Goal: Information Seeking & Learning: Learn about a topic

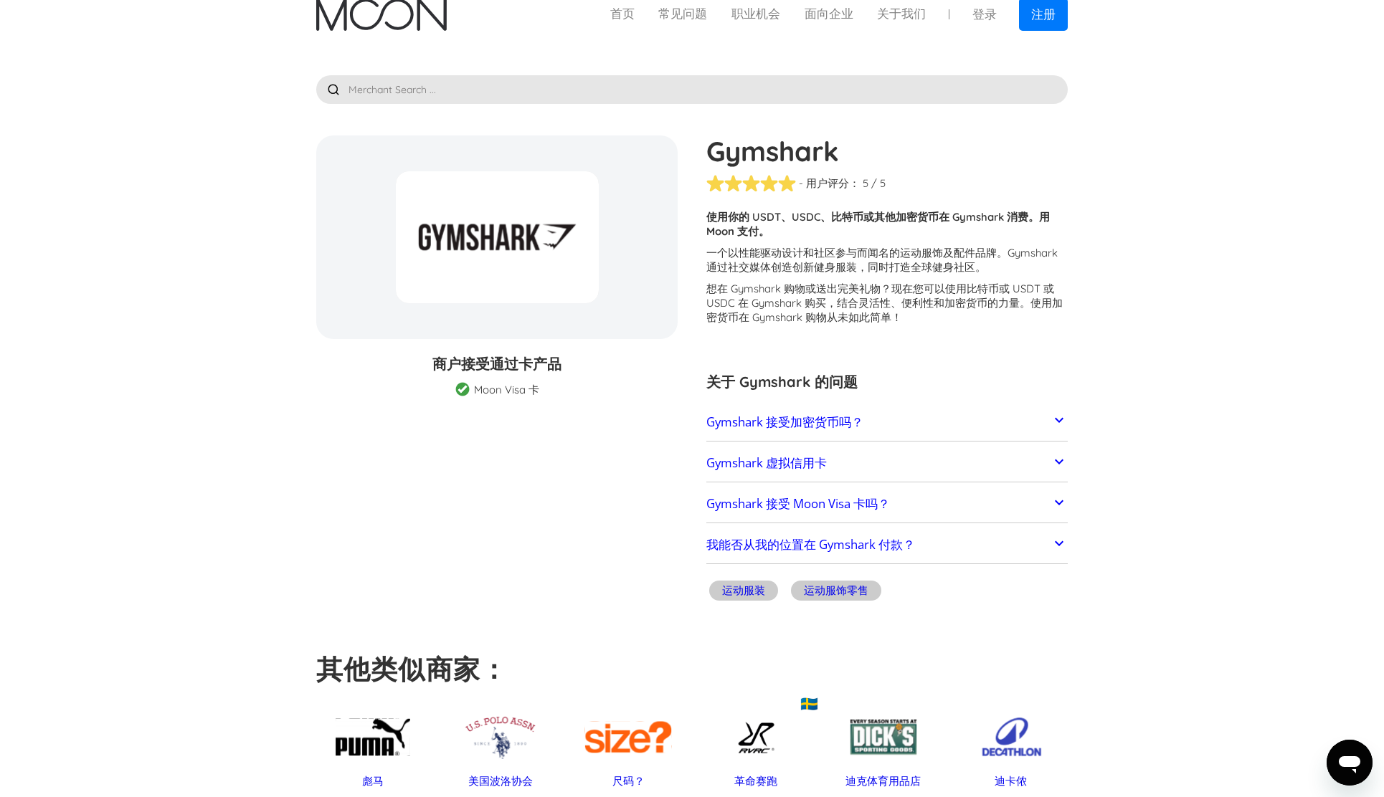
scroll to position [15, 0]
click at [969, 427] on link "Gymshark 接受加密货币吗？" at bounding box center [886, 422] width 361 height 30
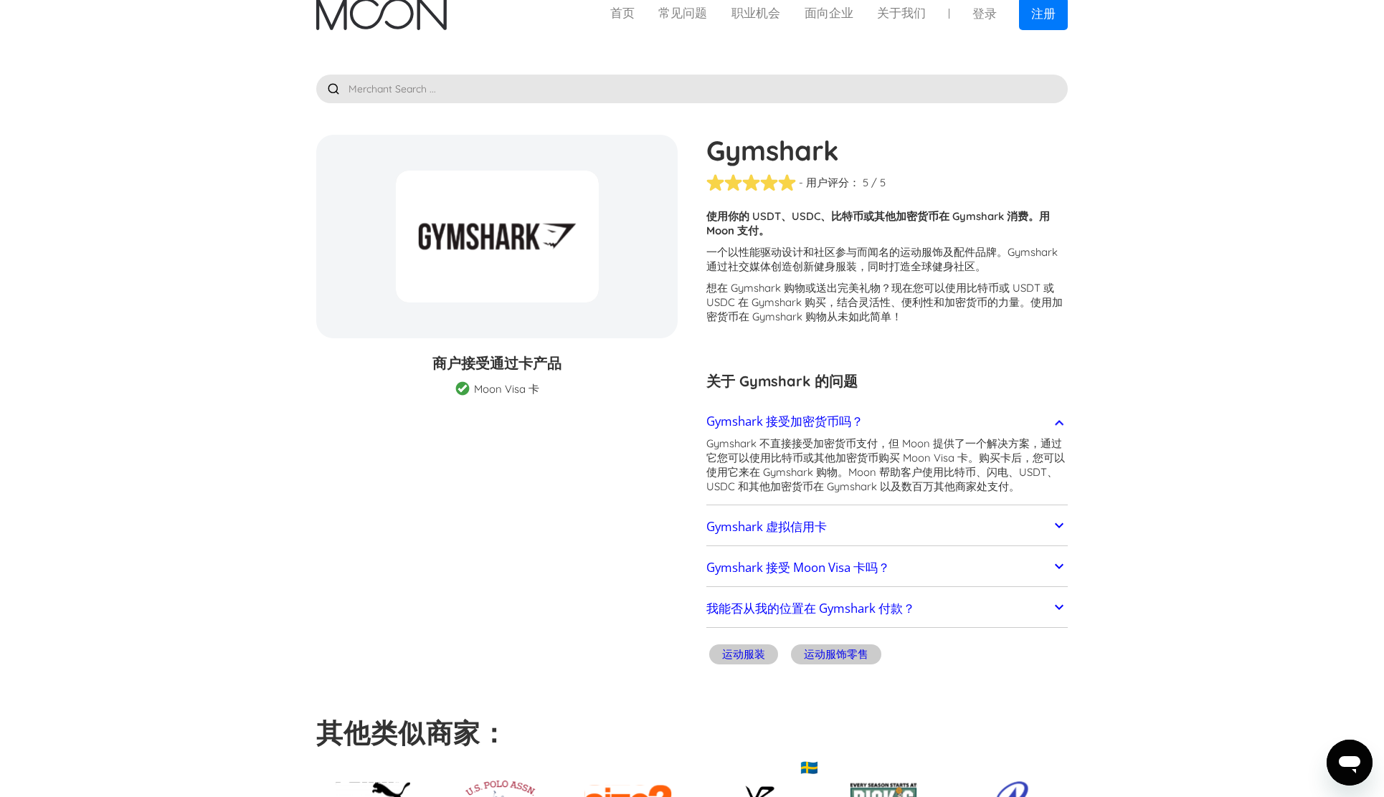
click at [929, 522] on link "Gymshark 虚拟信用卡" at bounding box center [886, 527] width 361 height 30
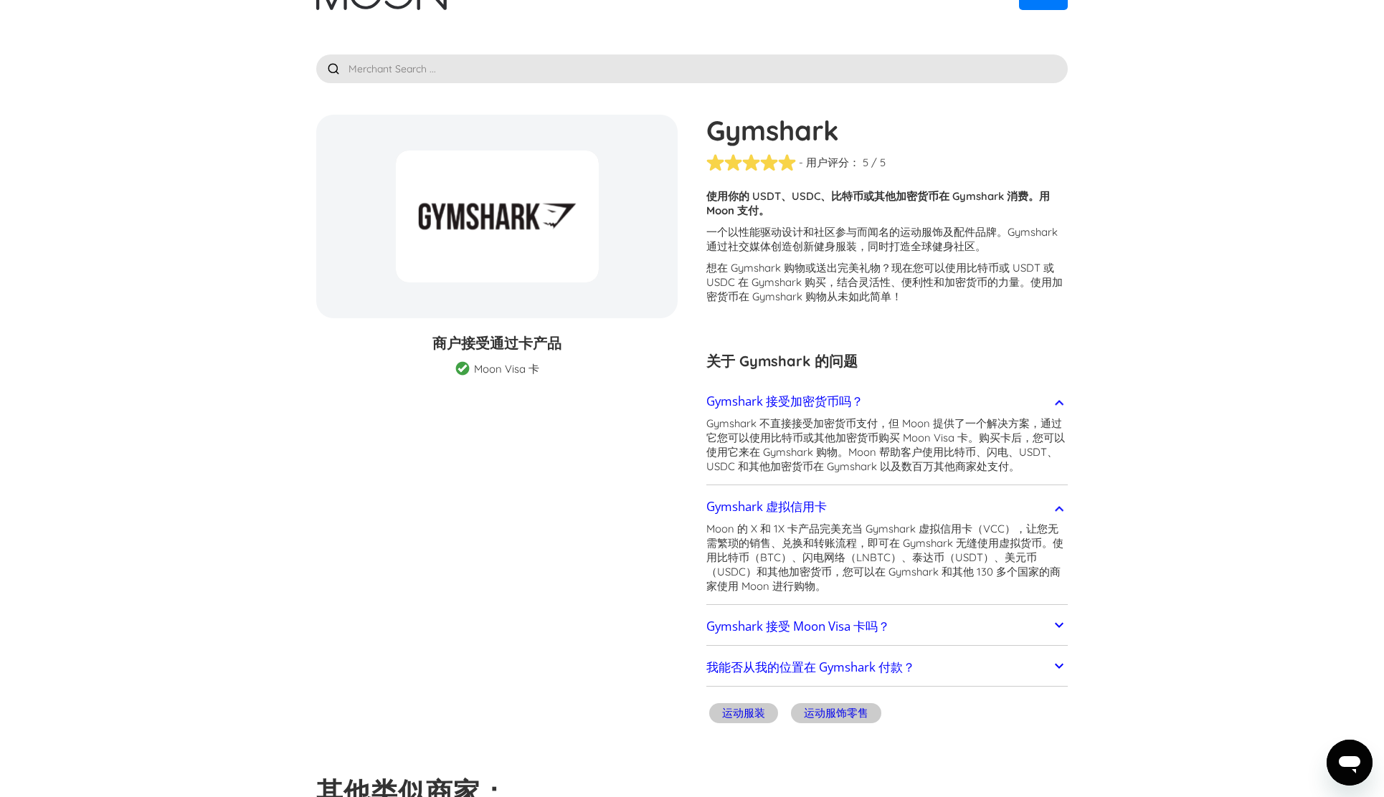
scroll to position [37, 0]
click at [930, 617] on link "Gymshark 接受 Moon Visa 卡吗？" at bounding box center [886, 625] width 361 height 30
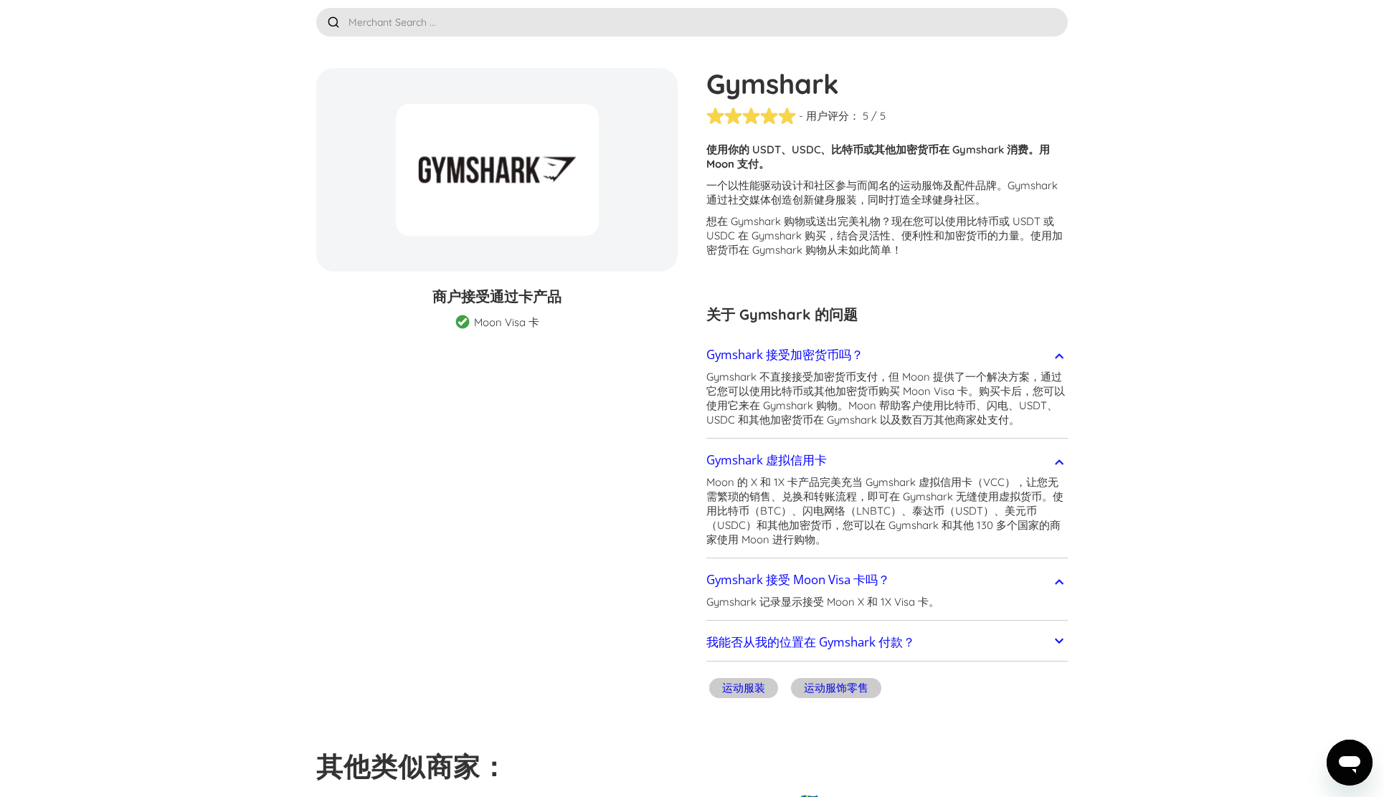
scroll to position [85, 0]
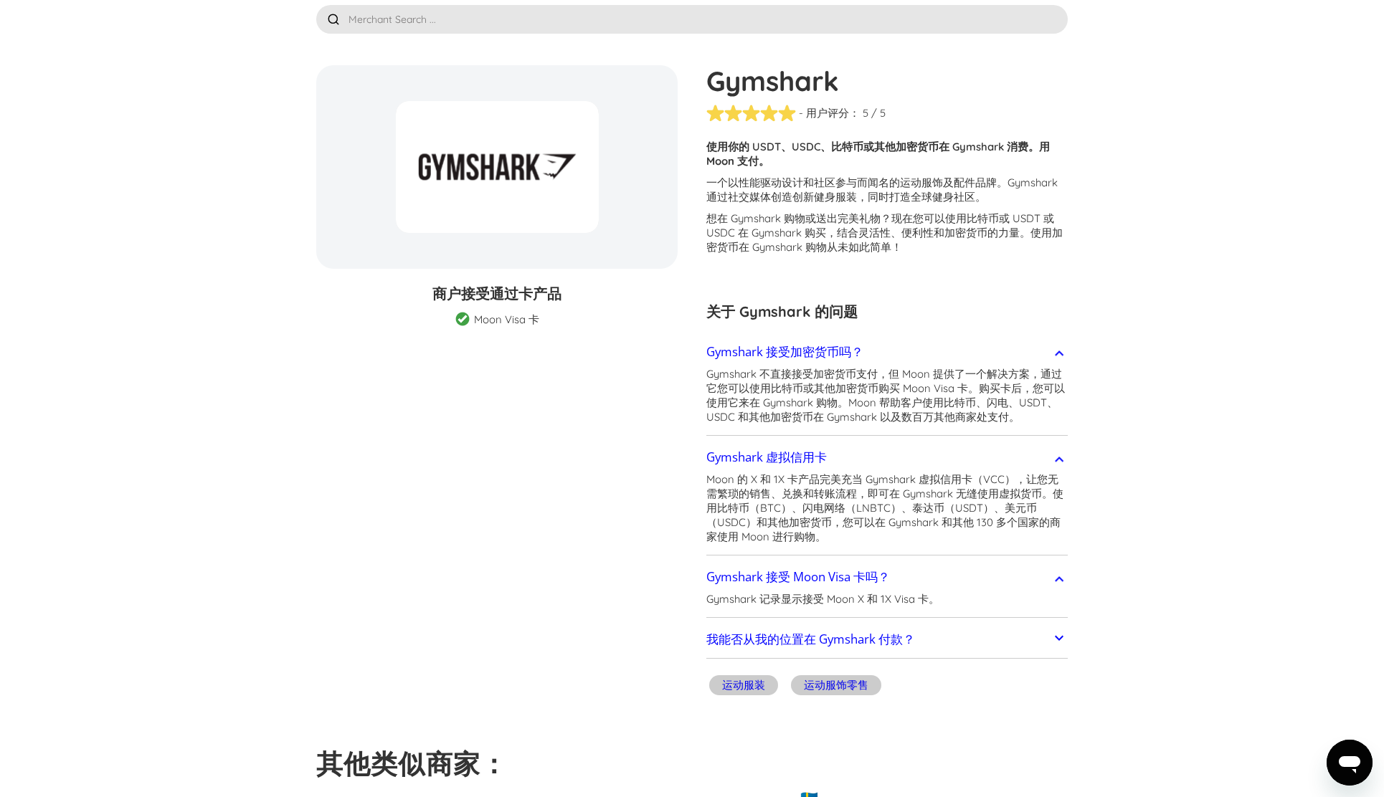
click at [937, 635] on link "我能否从我的位置在 Gymshark 付款？" at bounding box center [886, 640] width 361 height 30
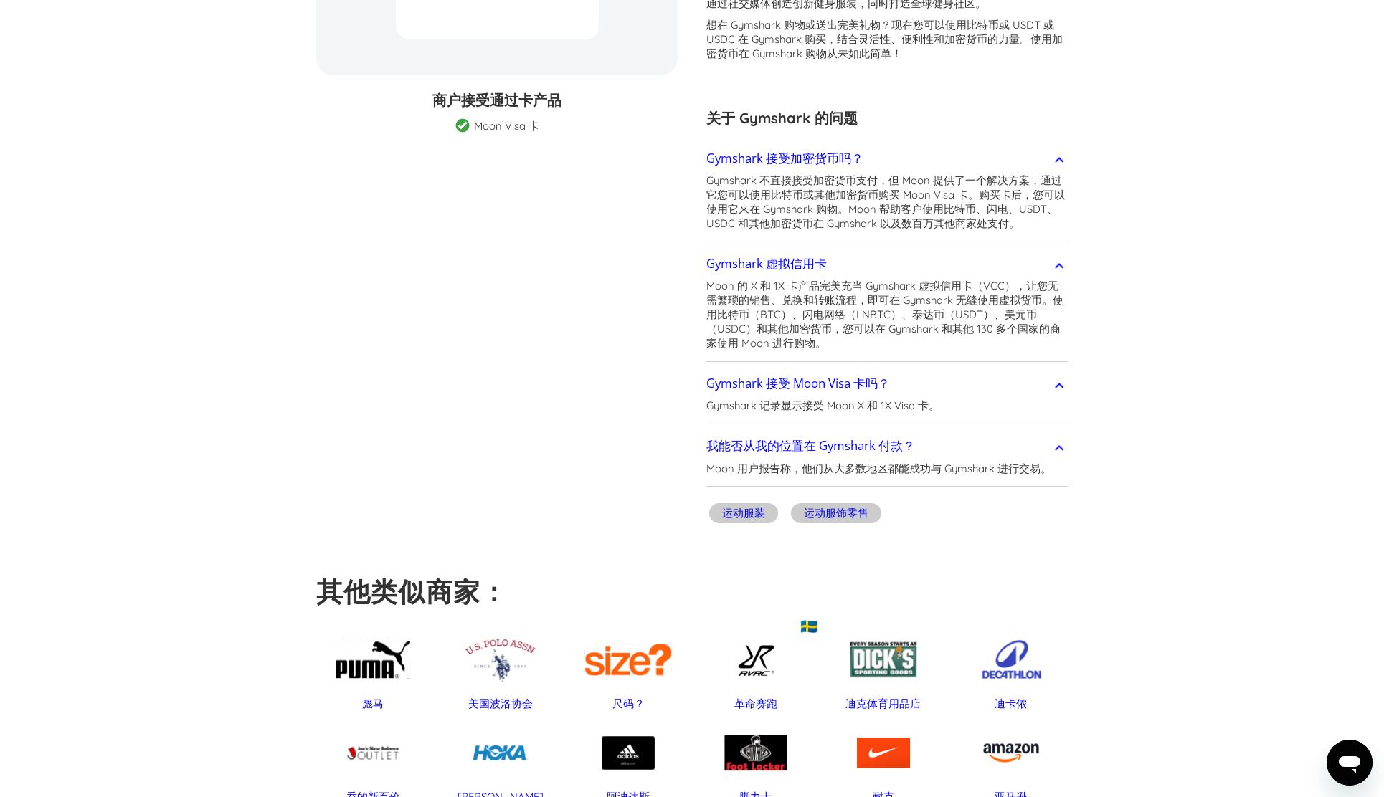
scroll to position [0, 0]
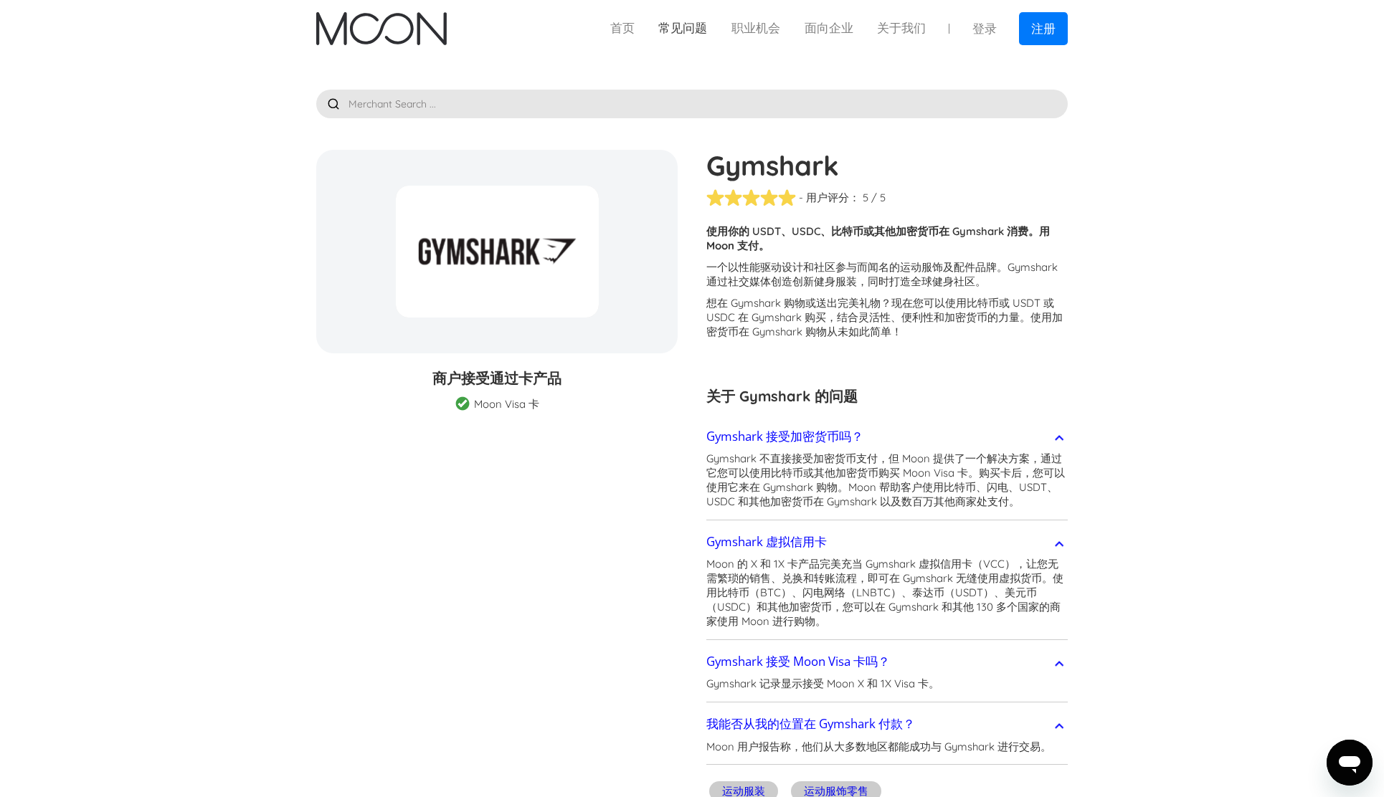
click at [683, 27] on link "常见问题" at bounding box center [683, 28] width 73 height 18
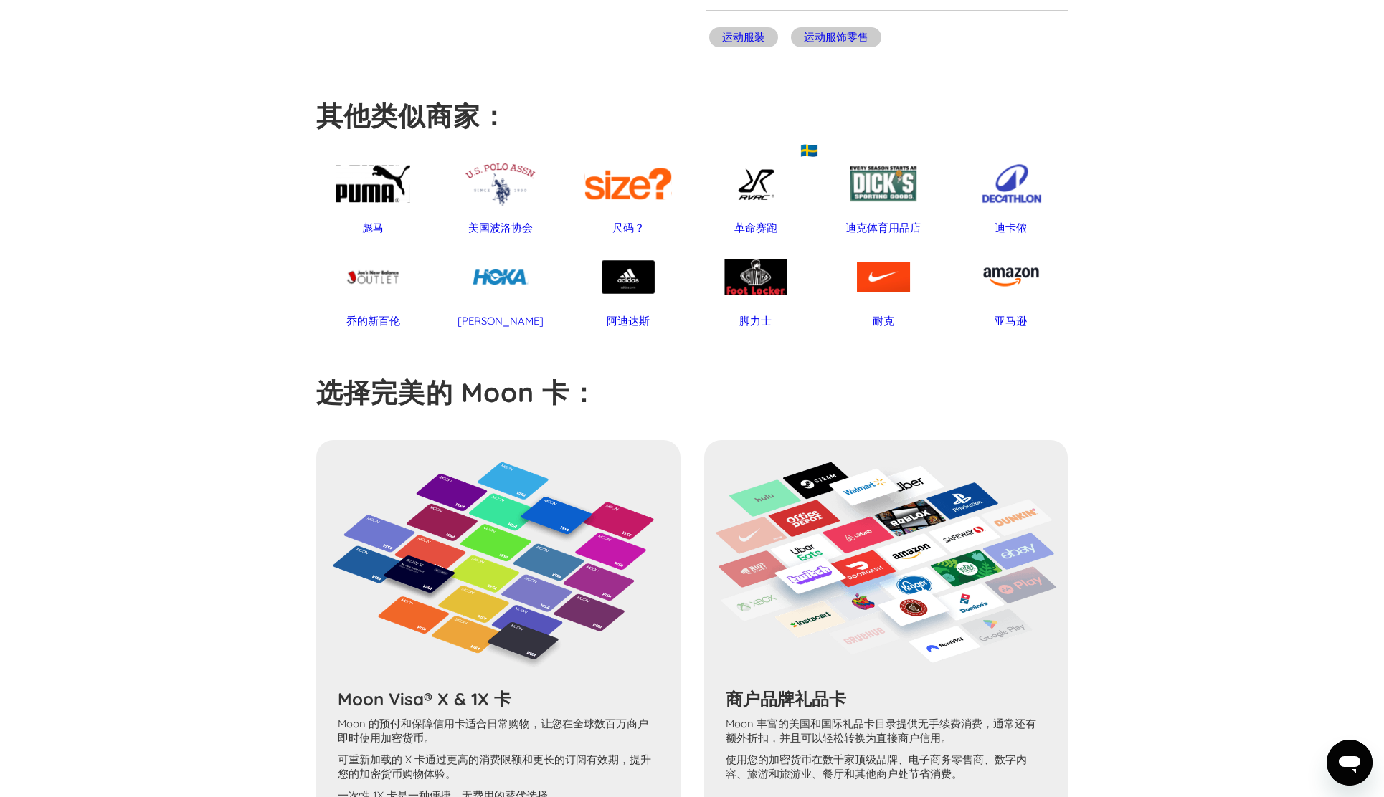
scroll to position [1060, 0]
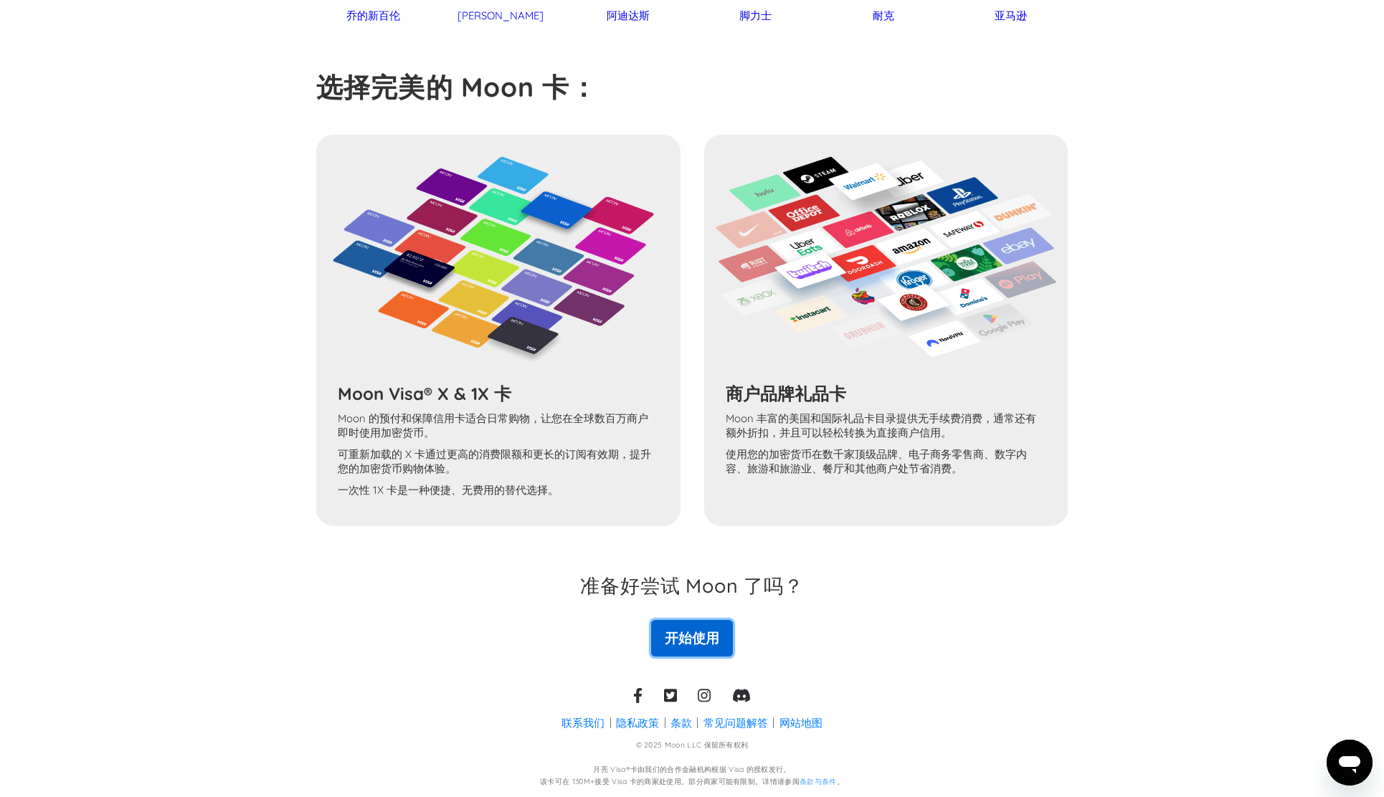
click at [713, 632] on font "开始使用" at bounding box center [692, 638] width 54 height 17
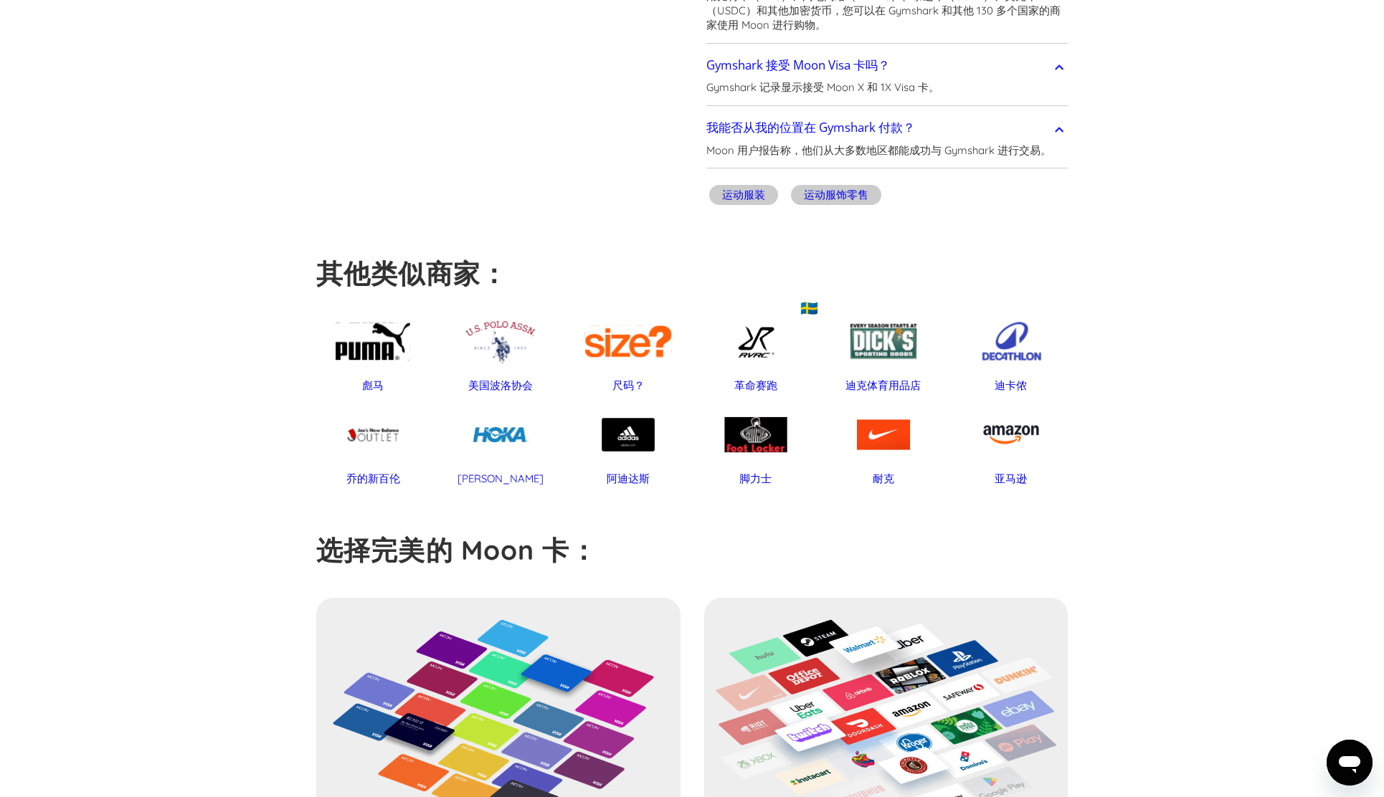
scroll to position [582, 0]
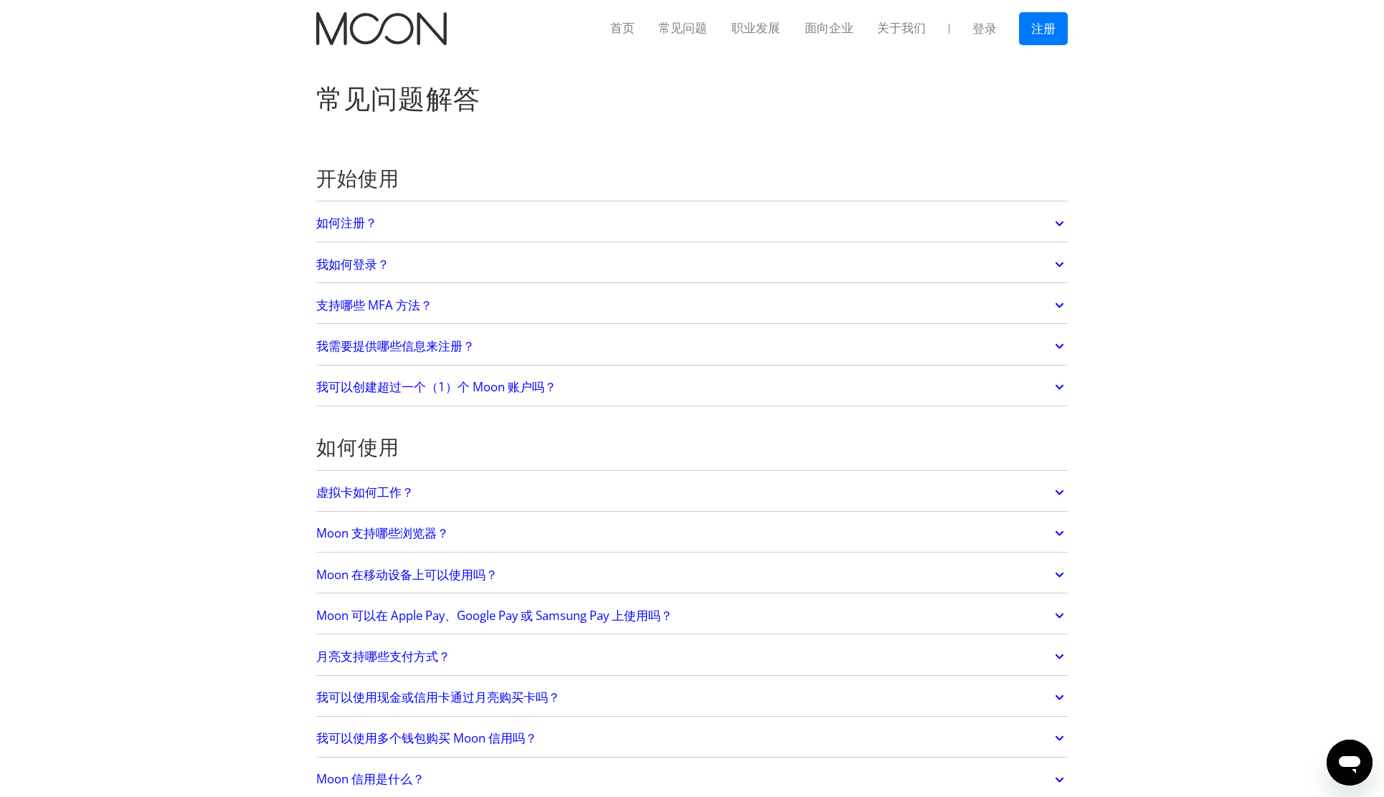
click at [1023, 222] on link "如何注册？" at bounding box center [691, 224] width 751 height 30
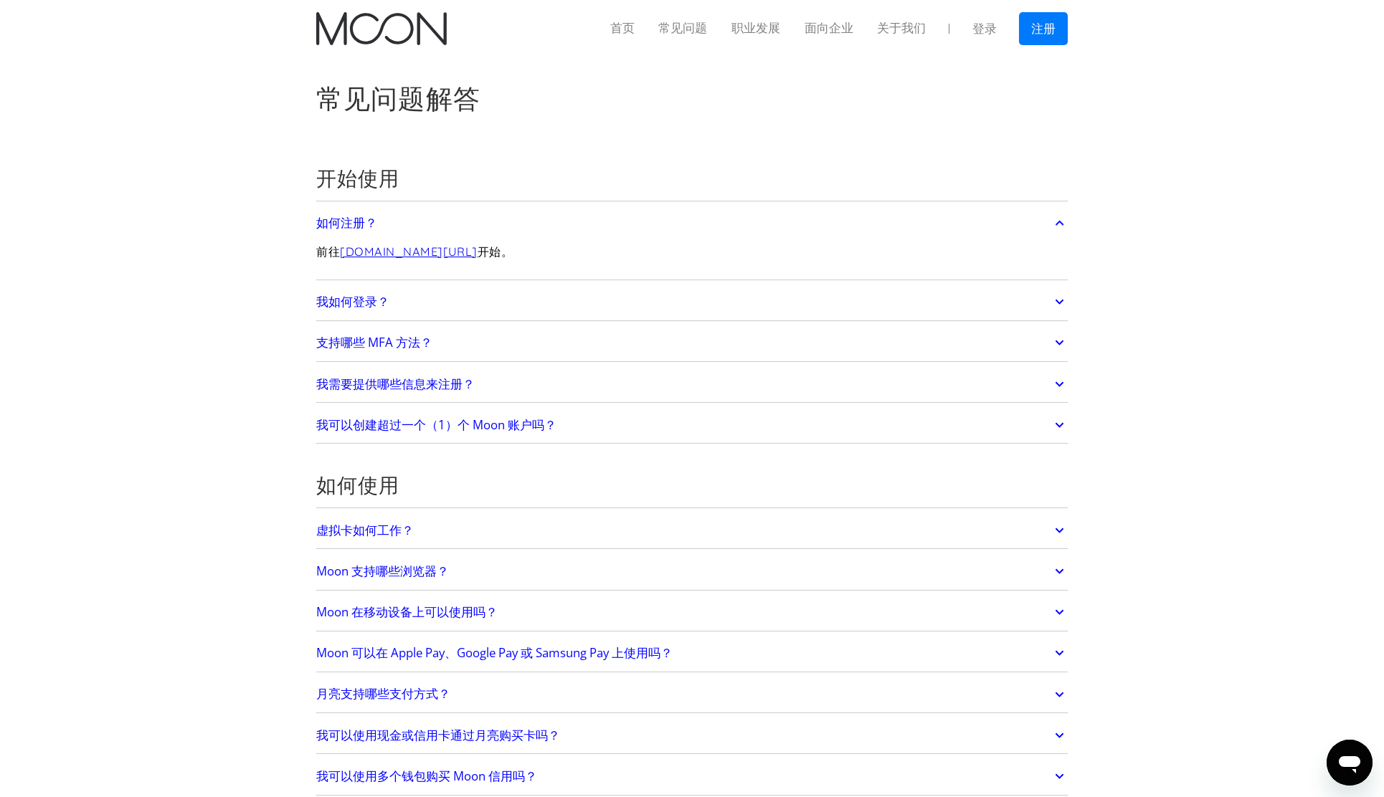
click at [1026, 285] on div "我如何登录？ 前往 paywithmoon.com/login 开始操作。" at bounding box center [691, 302] width 751 height 37
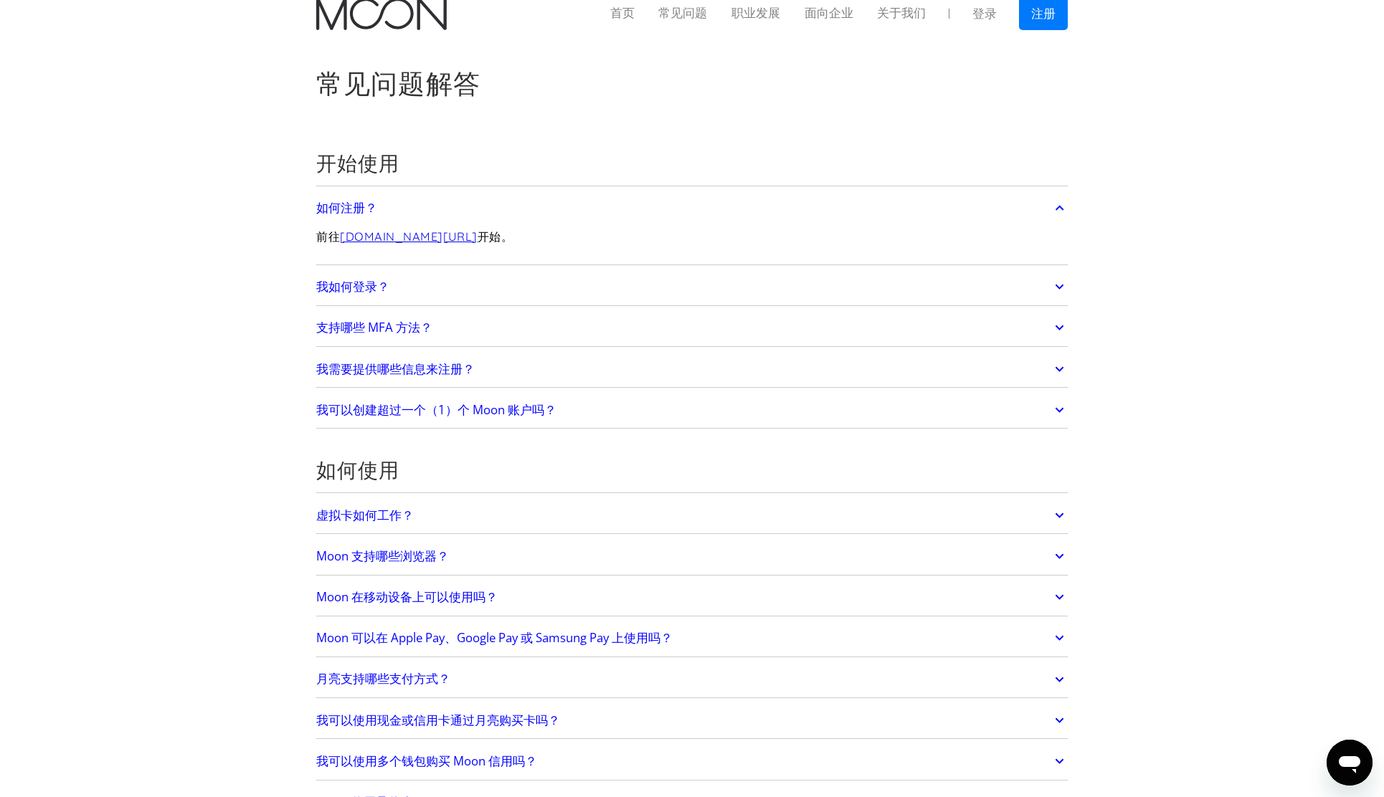
click at [1037, 277] on link "我如何登录？" at bounding box center [691, 287] width 751 height 30
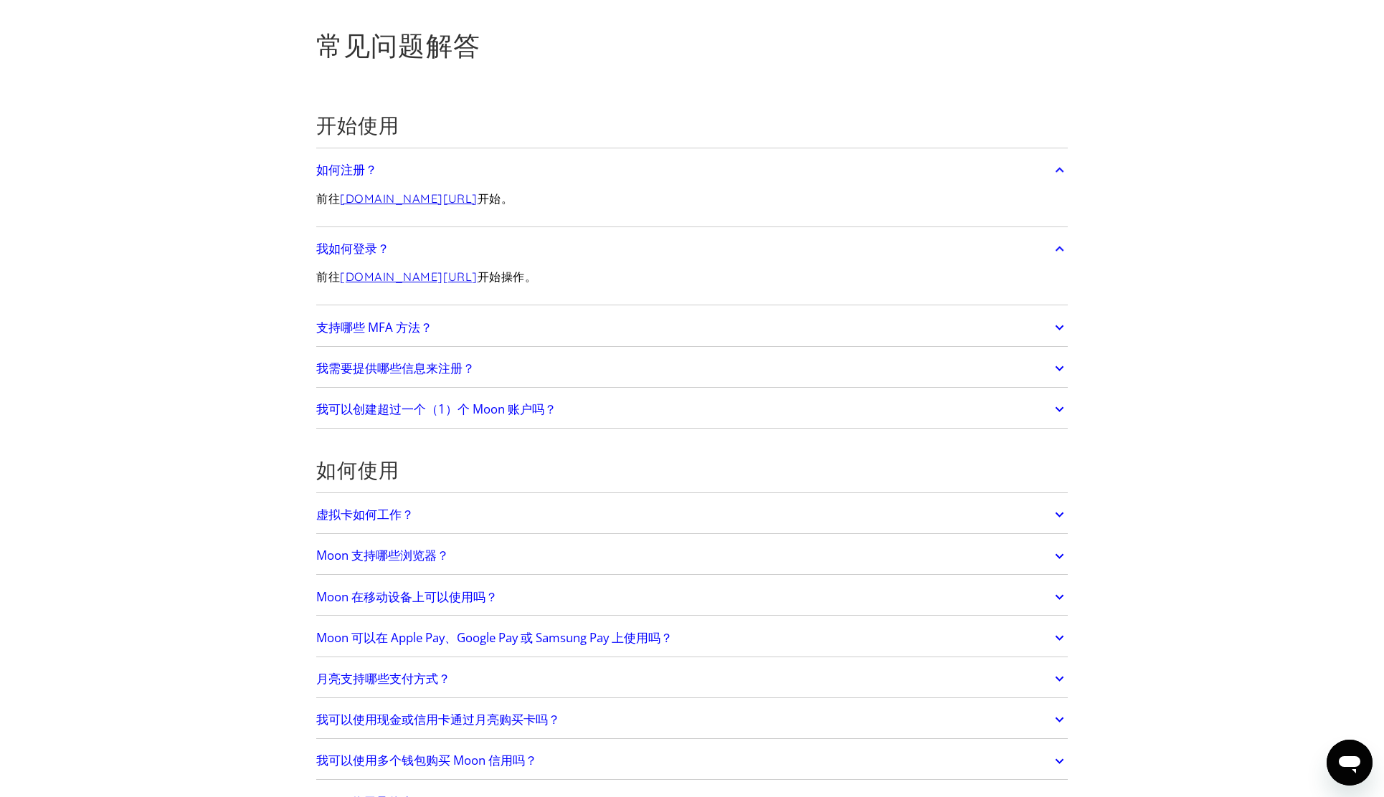
click at [1039, 314] on link "支持哪些 MFA 方法？" at bounding box center [691, 328] width 751 height 30
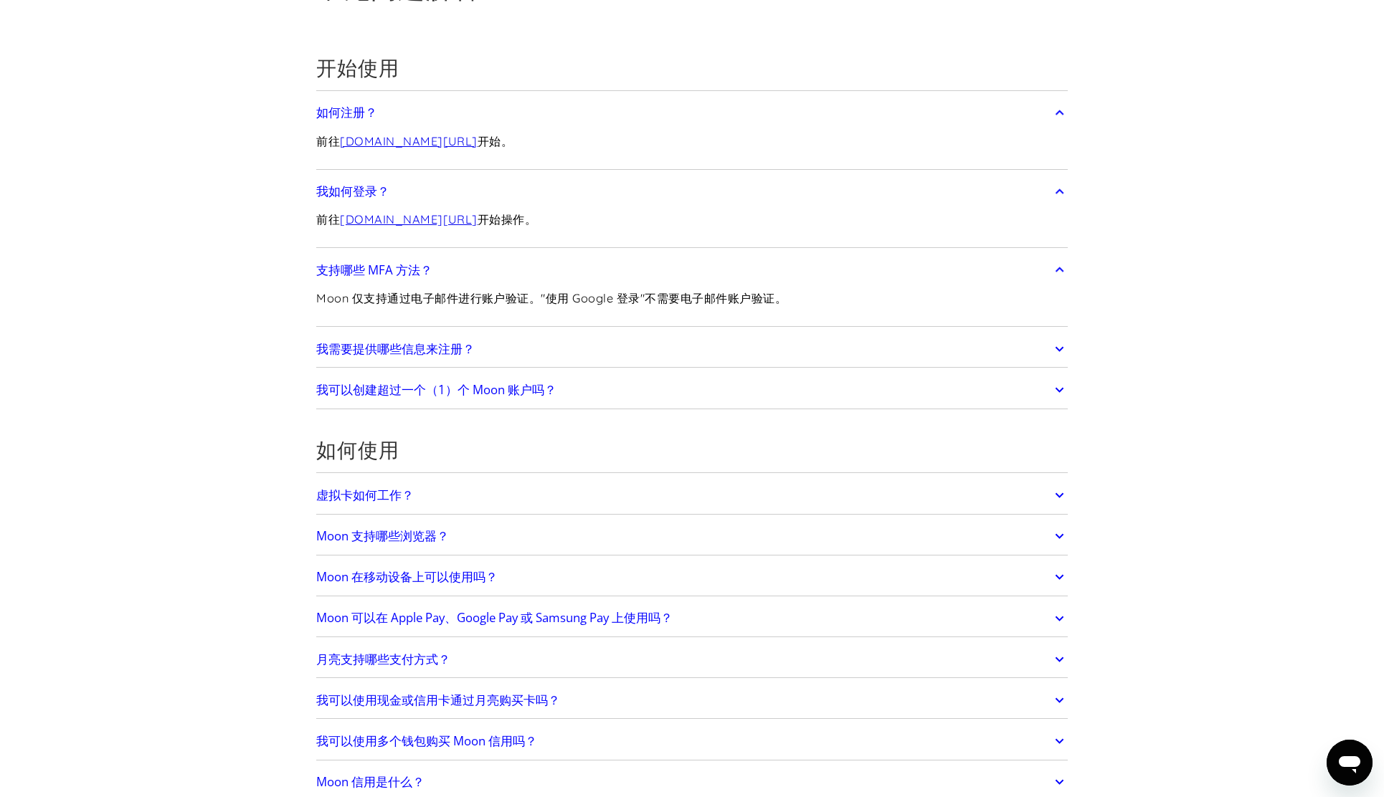
click at [1044, 333] on div "我需要提供哪些信息来注册？ 要创建一个 Moon 账户，您需要提供一个电子邮件地址和密码。您用来创建账户的电子邮件地址将用于接收双因素认证码，因此请确保您不会…" at bounding box center [691, 349] width 751 height 37
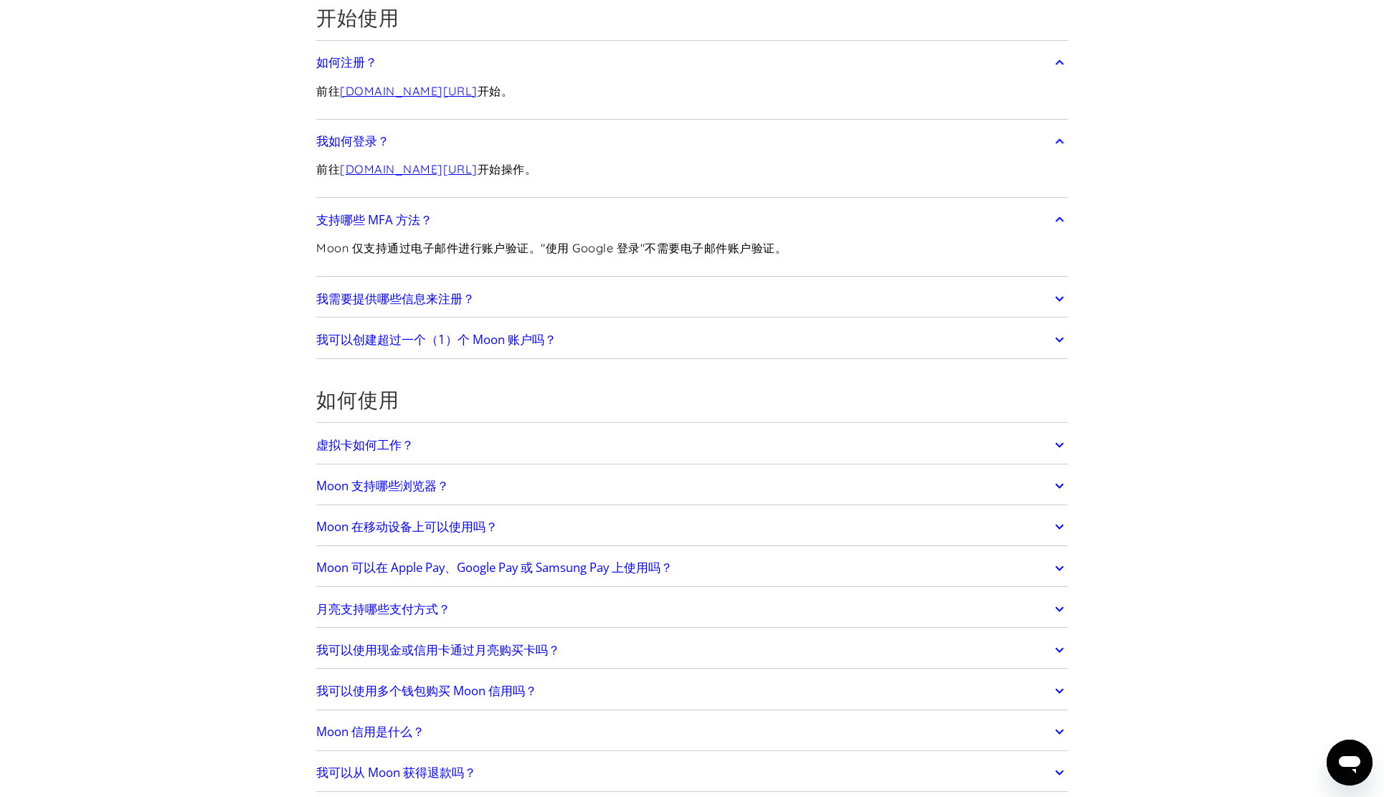
scroll to position [189, 0]
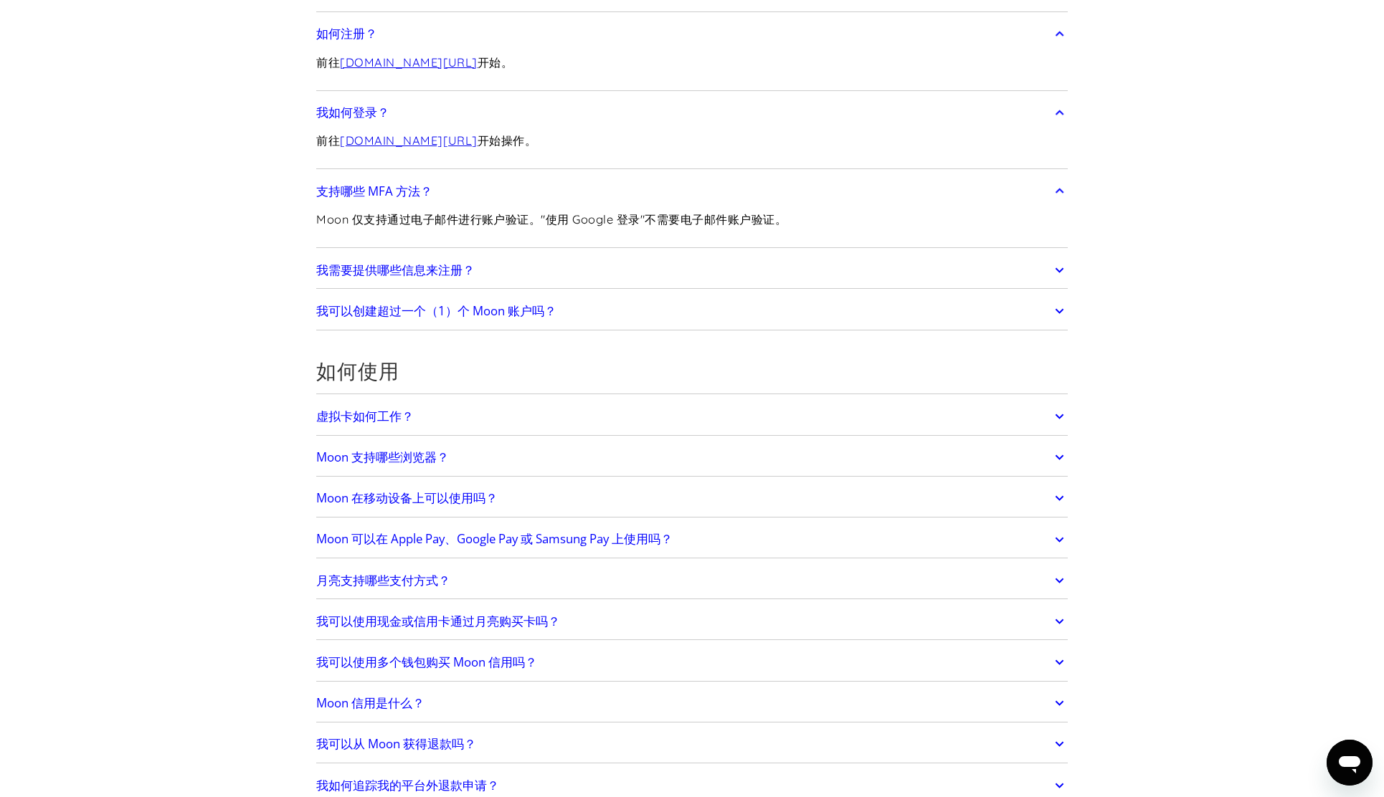
click at [1056, 279] on icon at bounding box center [1059, 270] width 16 height 26
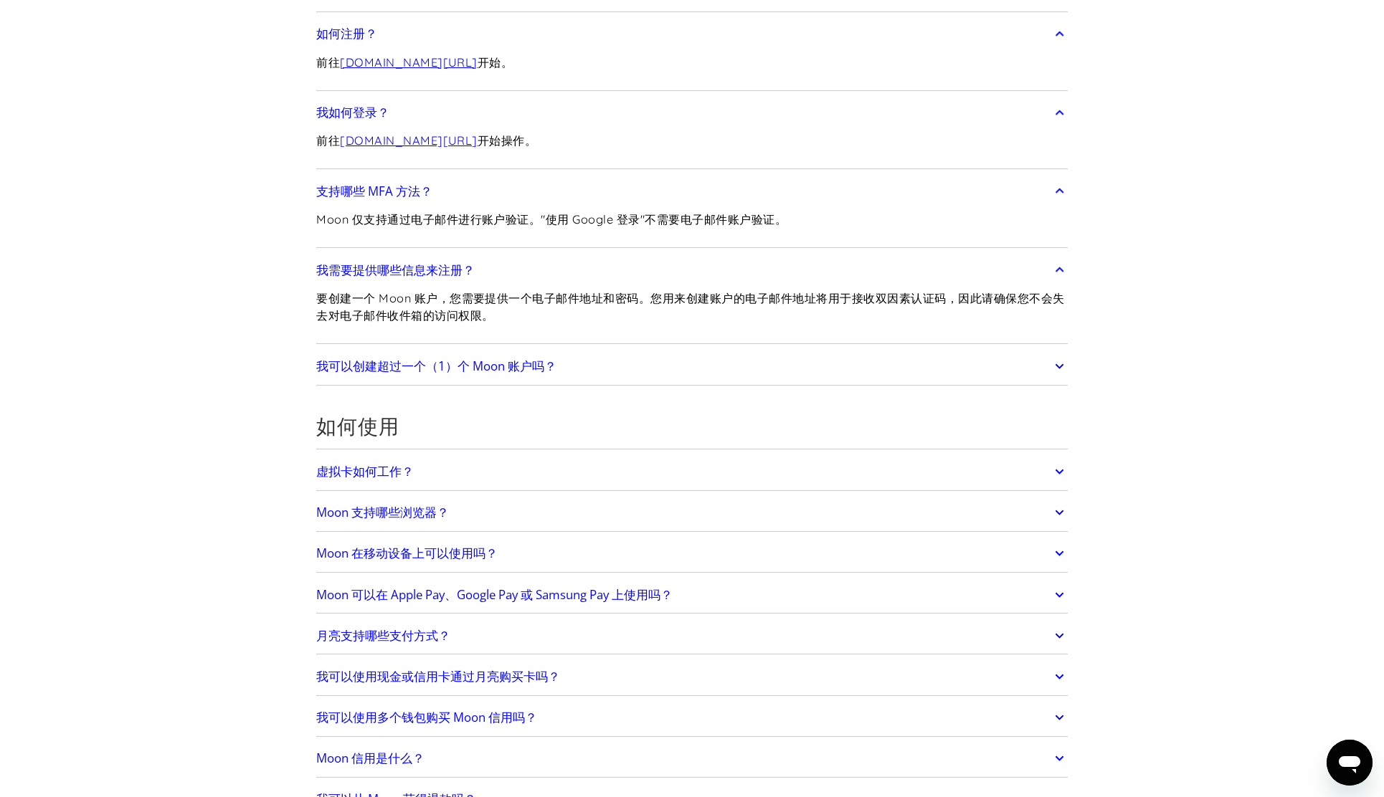
click at [1062, 367] on icon at bounding box center [1059, 366] width 16 height 26
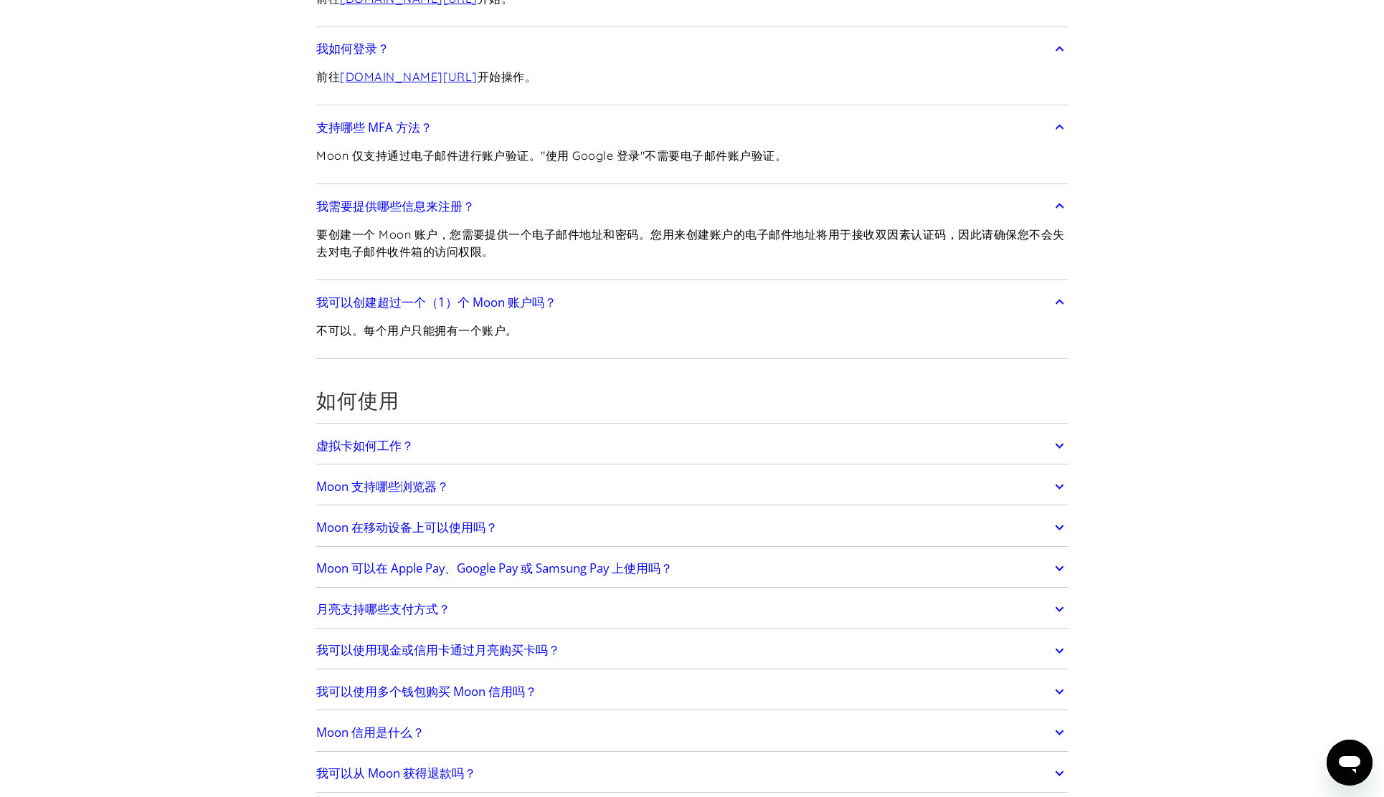
scroll to position [287, 0]
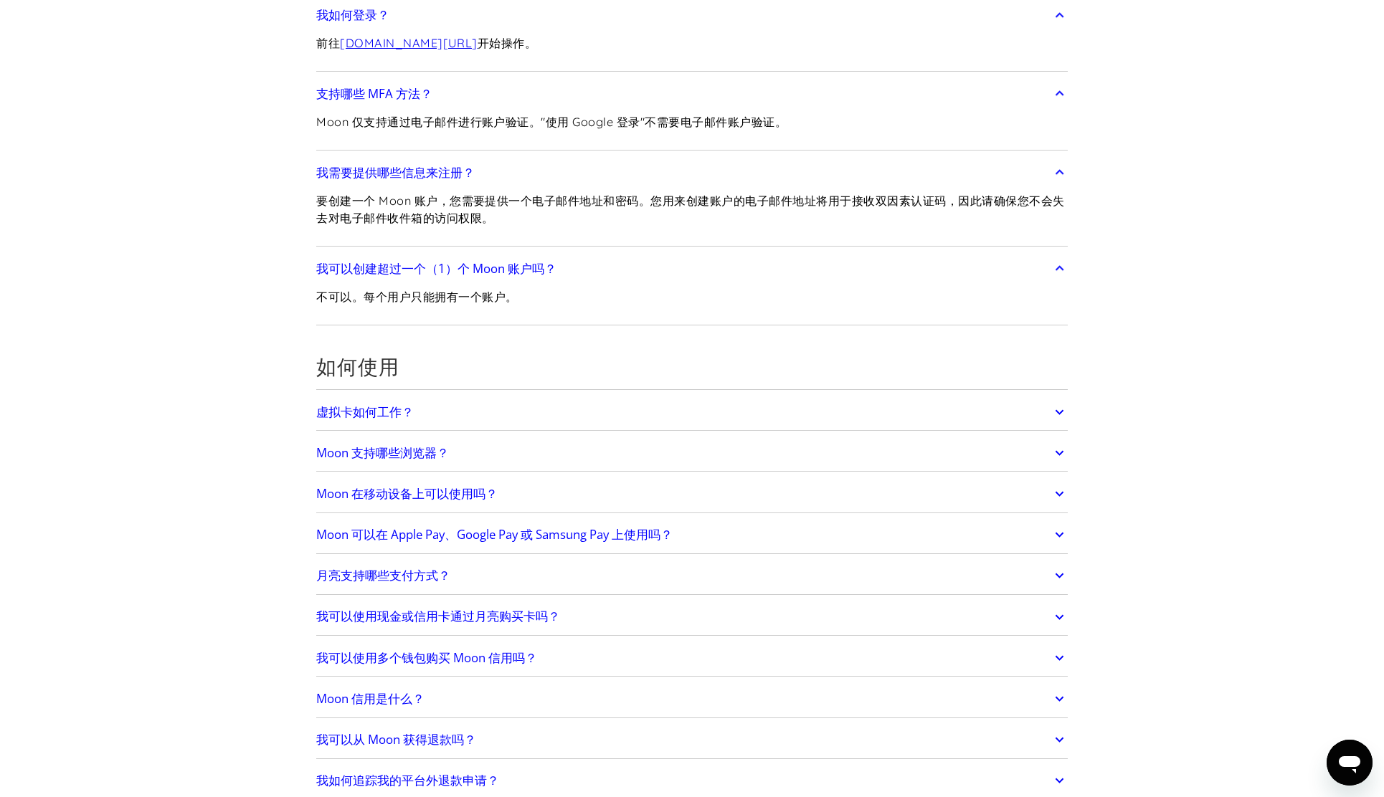
click at [1060, 402] on icon at bounding box center [1059, 412] width 16 height 26
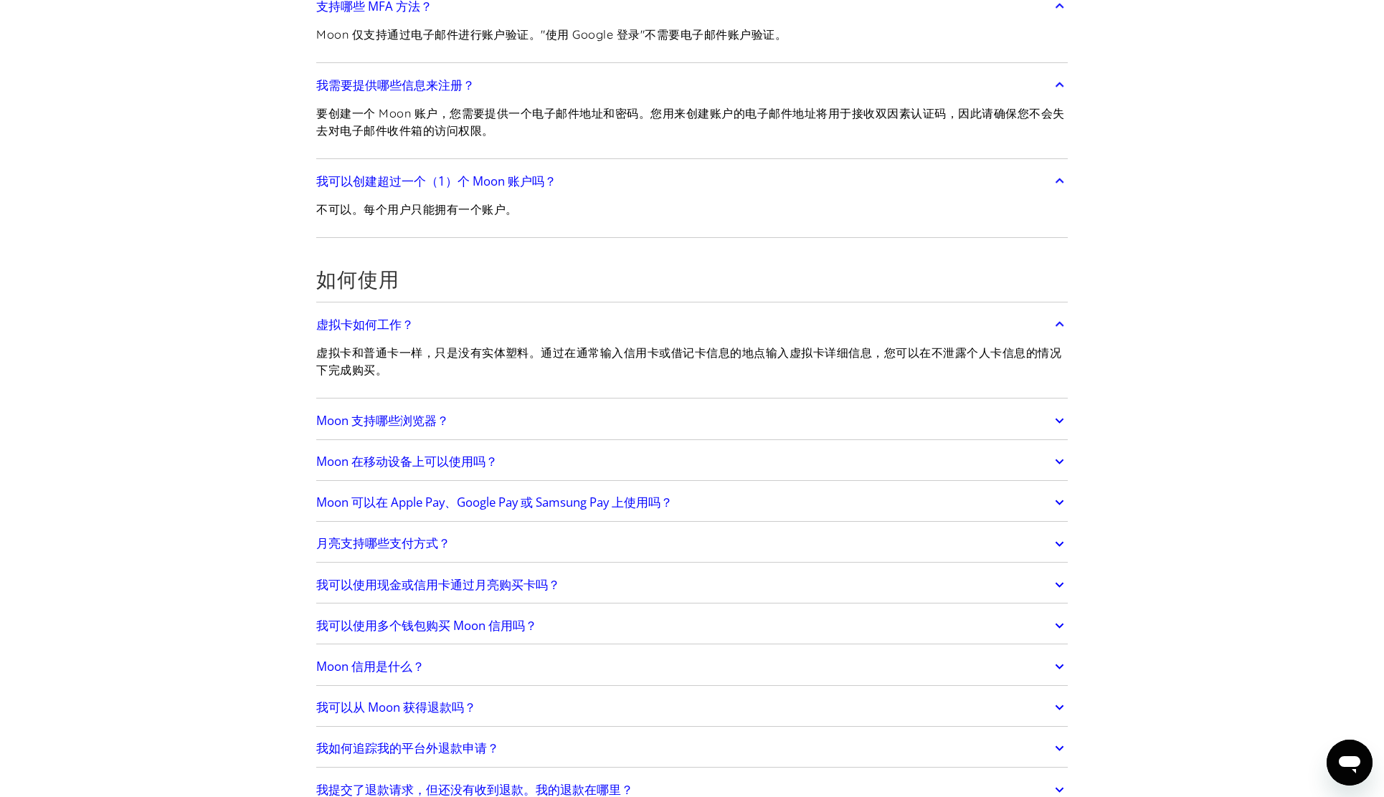
click at [1060, 415] on icon at bounding box center [1059, 421] width 16 height 26
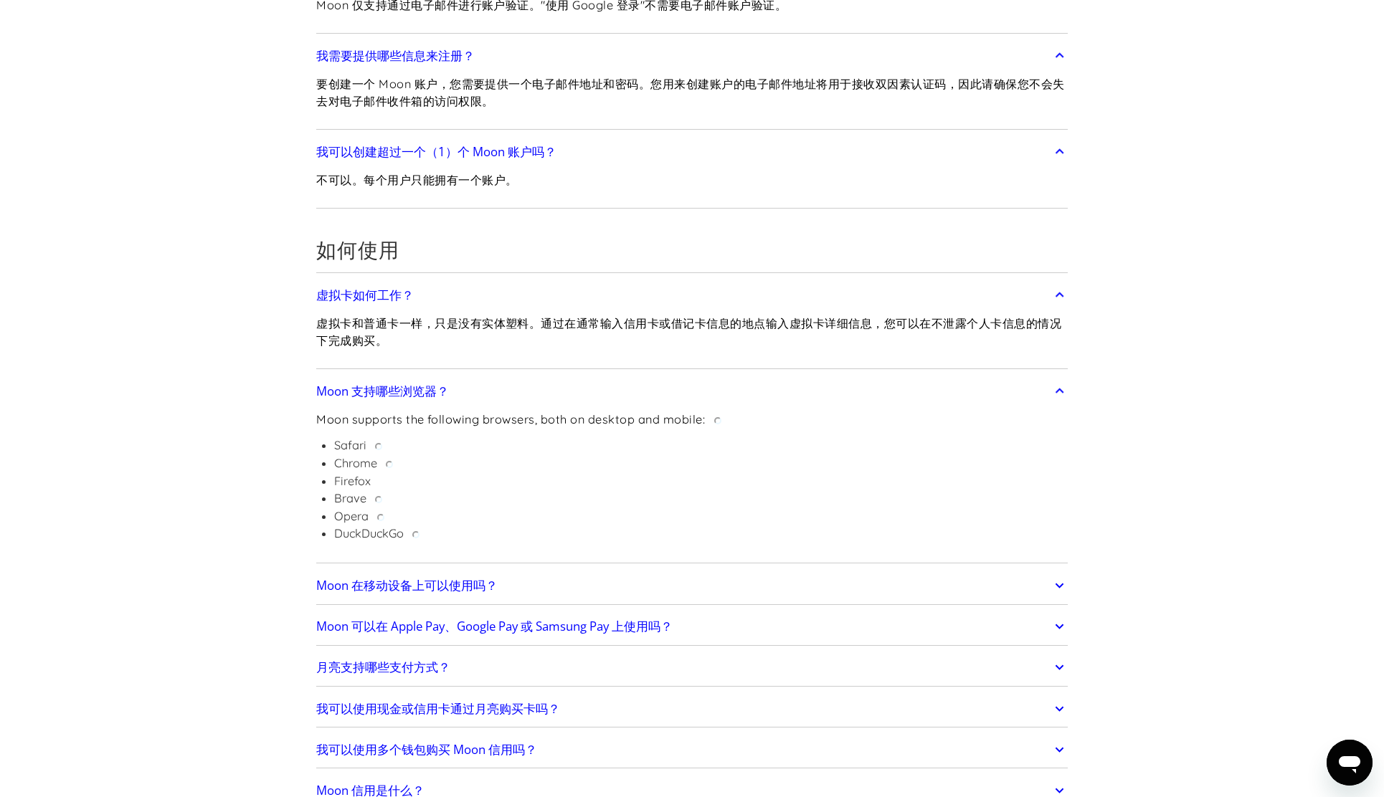
scroll to position [434, 0]
